Goal: Task Accomplishment & Management: Manage account settings

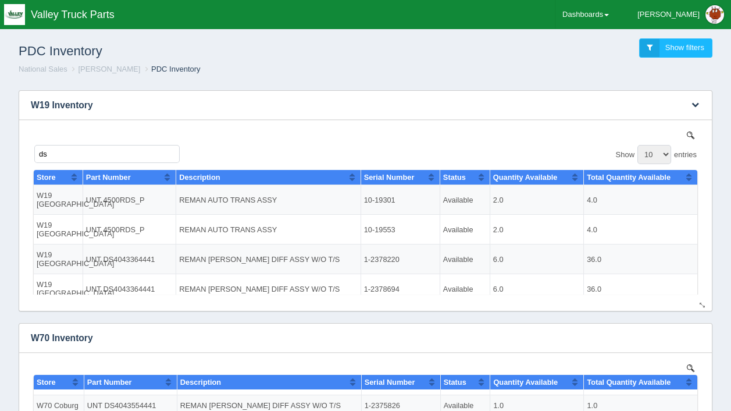
type input "d"
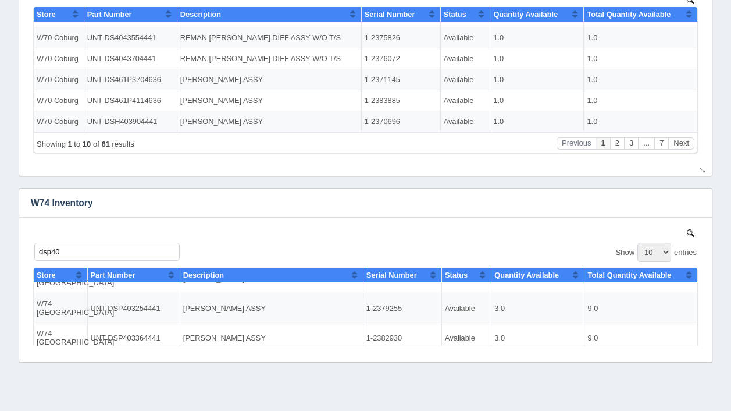
scroll to position [384, 0]
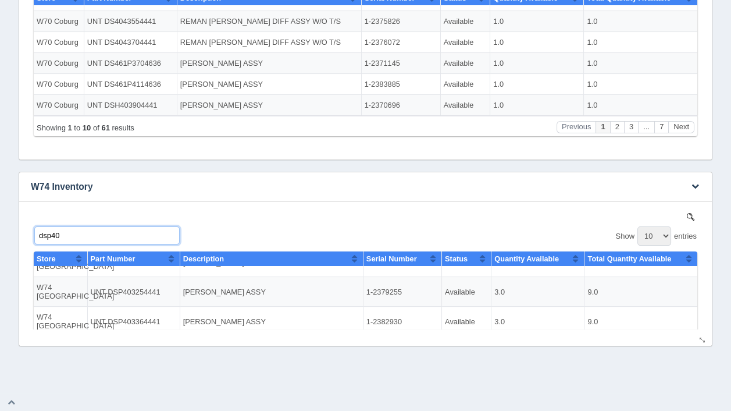
click at [66, 234] on input "dsp40" at bounding box center [106, 235] width 145 height 18
type input "d"
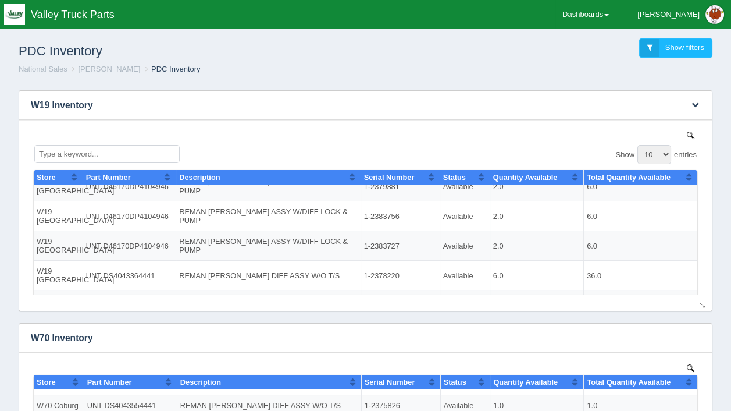
scroll to position [95, 0]
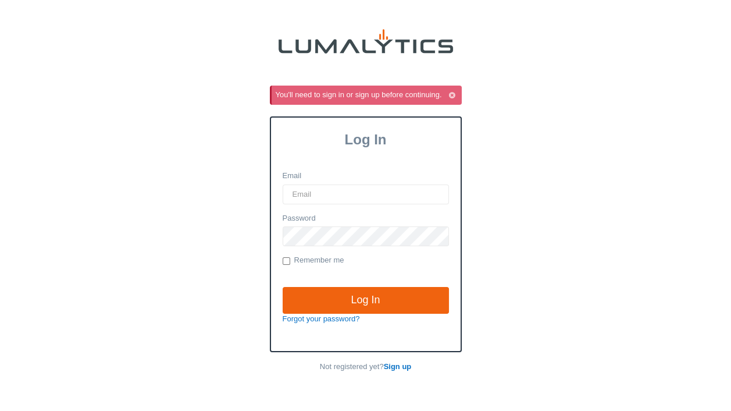
click at [319, 199] on input "Email" at bounding box center [366, 194] width 166 height 20
type input "KForster@ValleyTruckParts.com"
click at [284, 259] on input "Remember me" at bounding box center [287, 261] width 8 height 8
checkbox input "true"
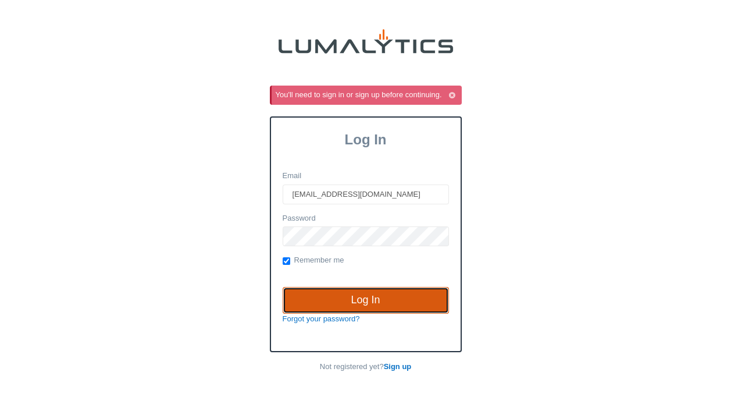
click at [342, 299] on input "Log In" at bounding box center [366, 300] width 166 height 27
